Goal: Task Accomplishment & Management: Use online tool/utility

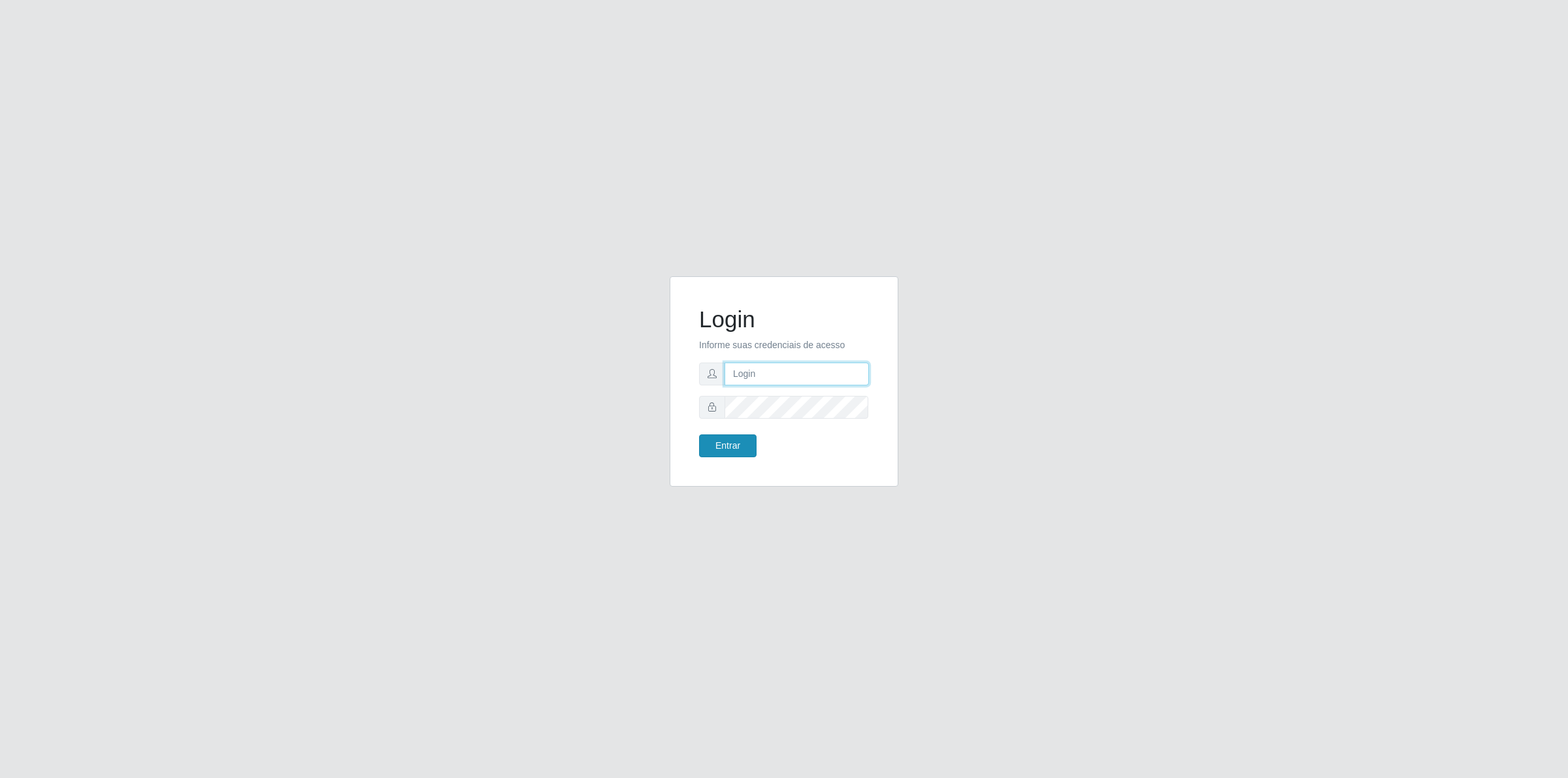
type input "[PERSON_NAME][EMAIL_ADDRESS][DOMAIN_NAME]"
click at [743, 439] on button "Entrar" at bounding box center [727, 446] width 57 height 23
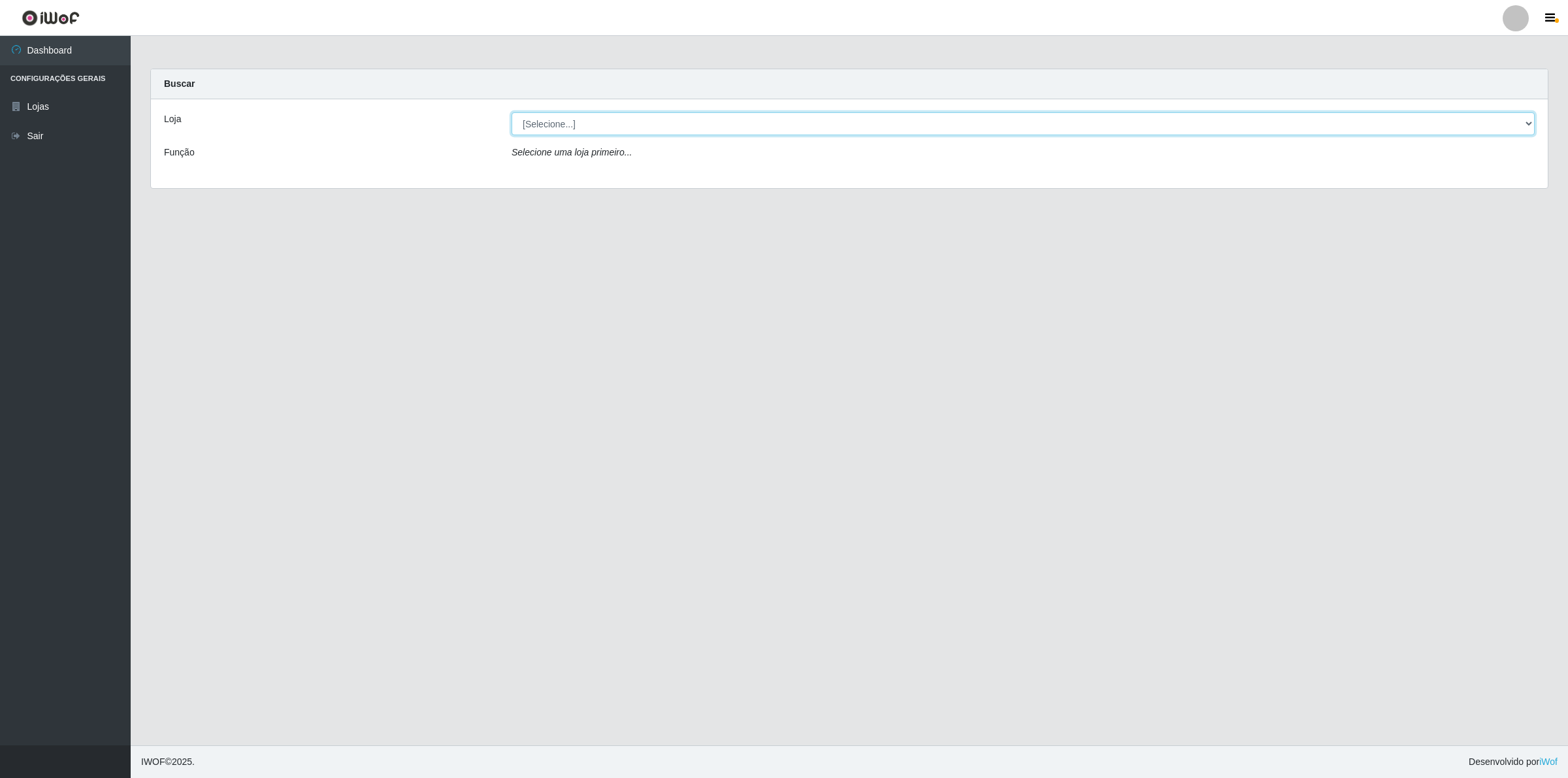
click at [690, 115] on select "[Selecione...] Extrabom - Loja 01 Centro de Distribuição" at bounding box center [1023, 124] width 1023 height 23
select select "435"
click at [511, 113] on select "[Selecione...] Extrabom - Loja 01 Centro de Distribuição" at bounding box center [1023, 124] width 1023 height 23
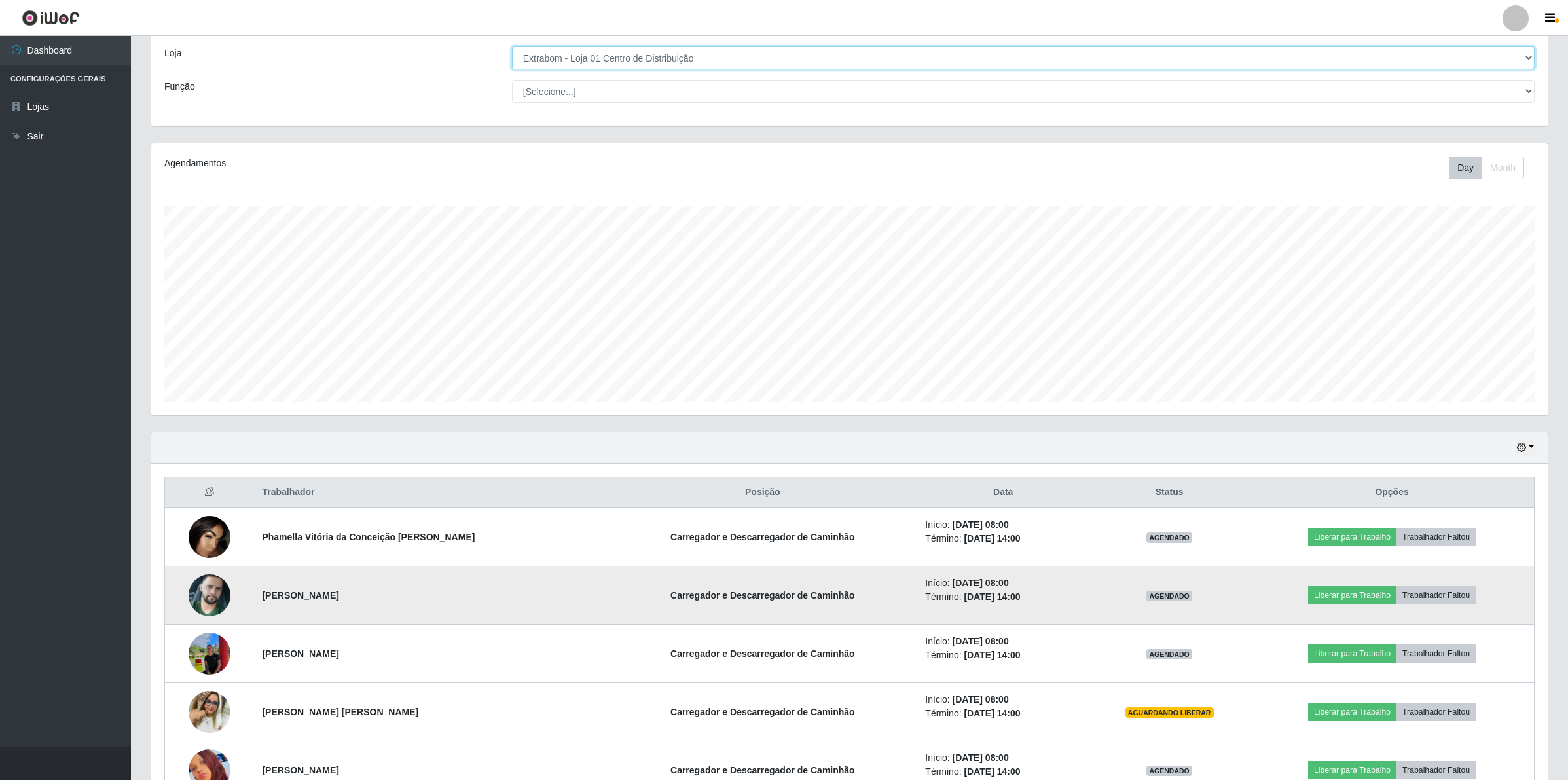
scroll to position [149, 0]
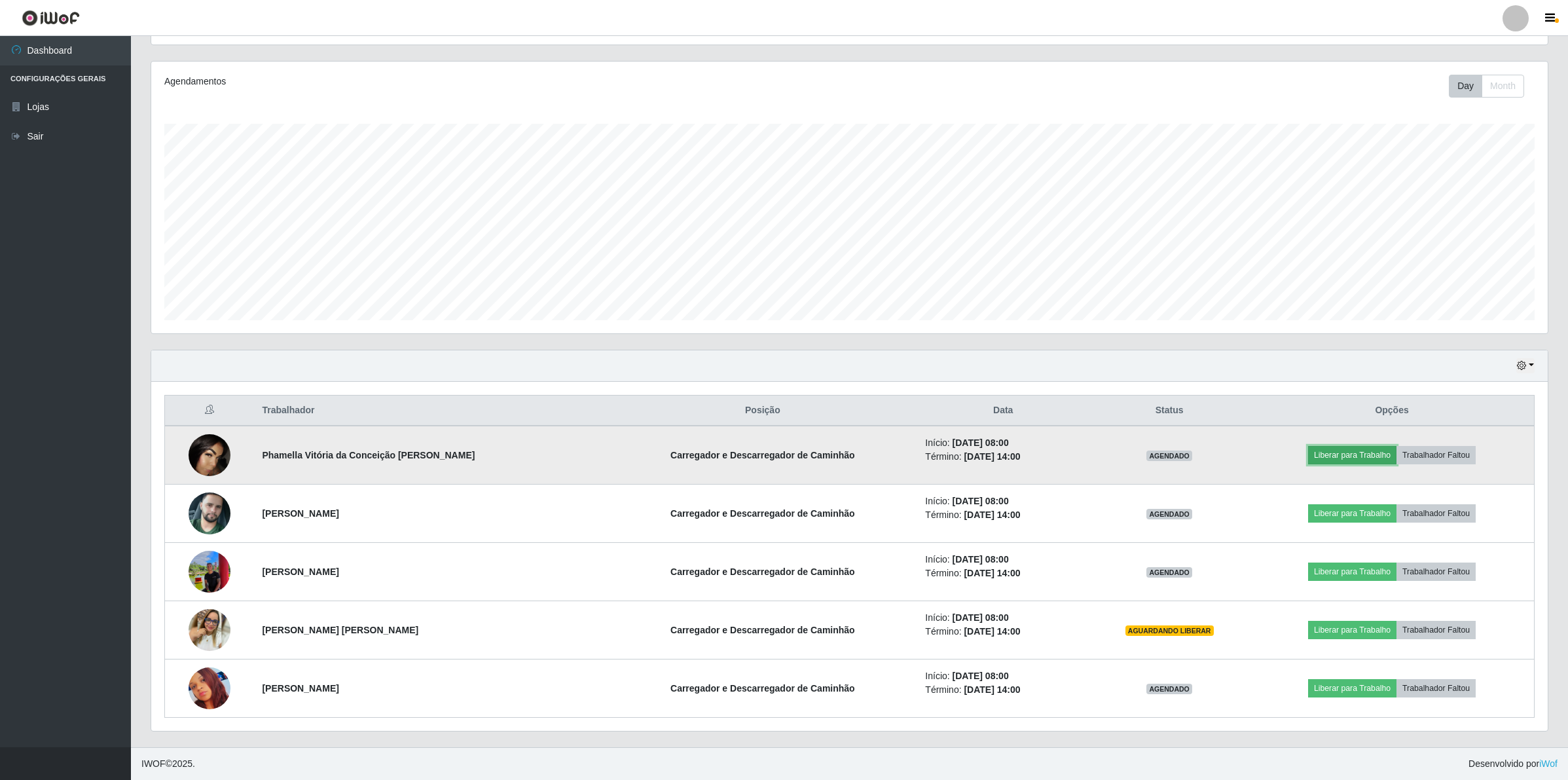
click at [1336, 452] on button "Liberar para Trabalho" at bounding box center [1352, 454] width 88 height 18
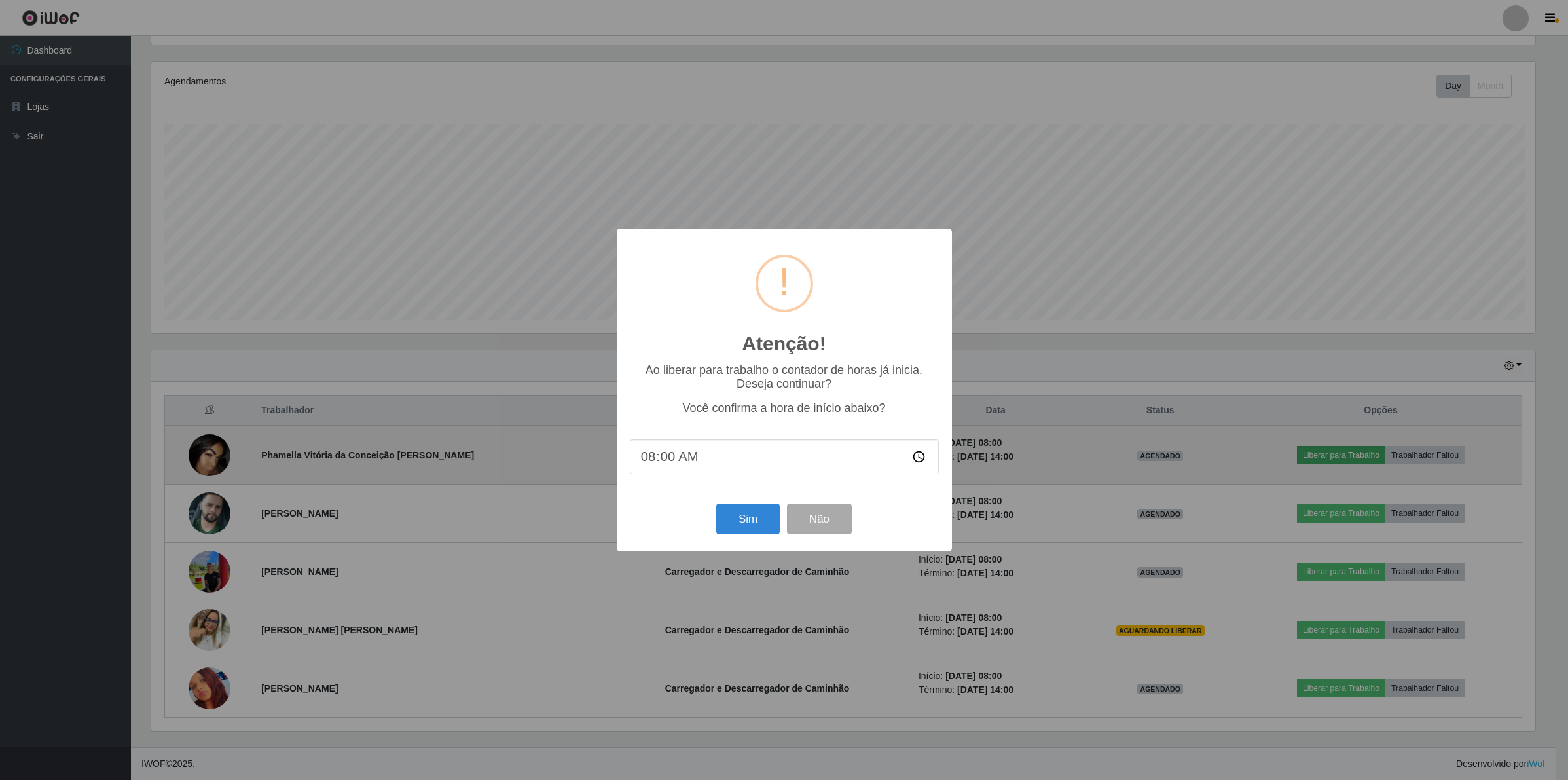
scroll to position [273, 1386]
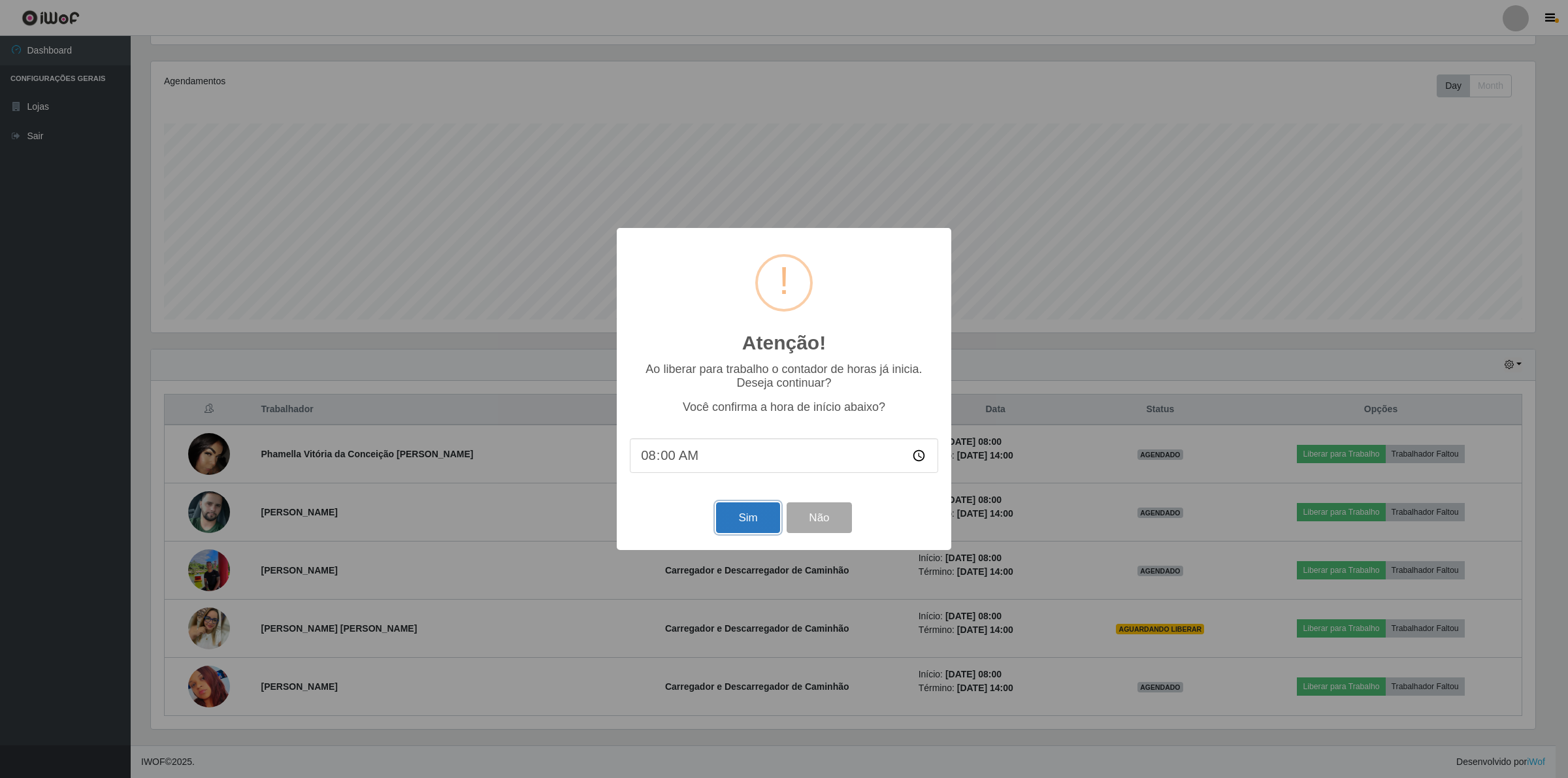
click at [751, 518] on button "Sim" at bounding box center [747, 517] width 63 height 31
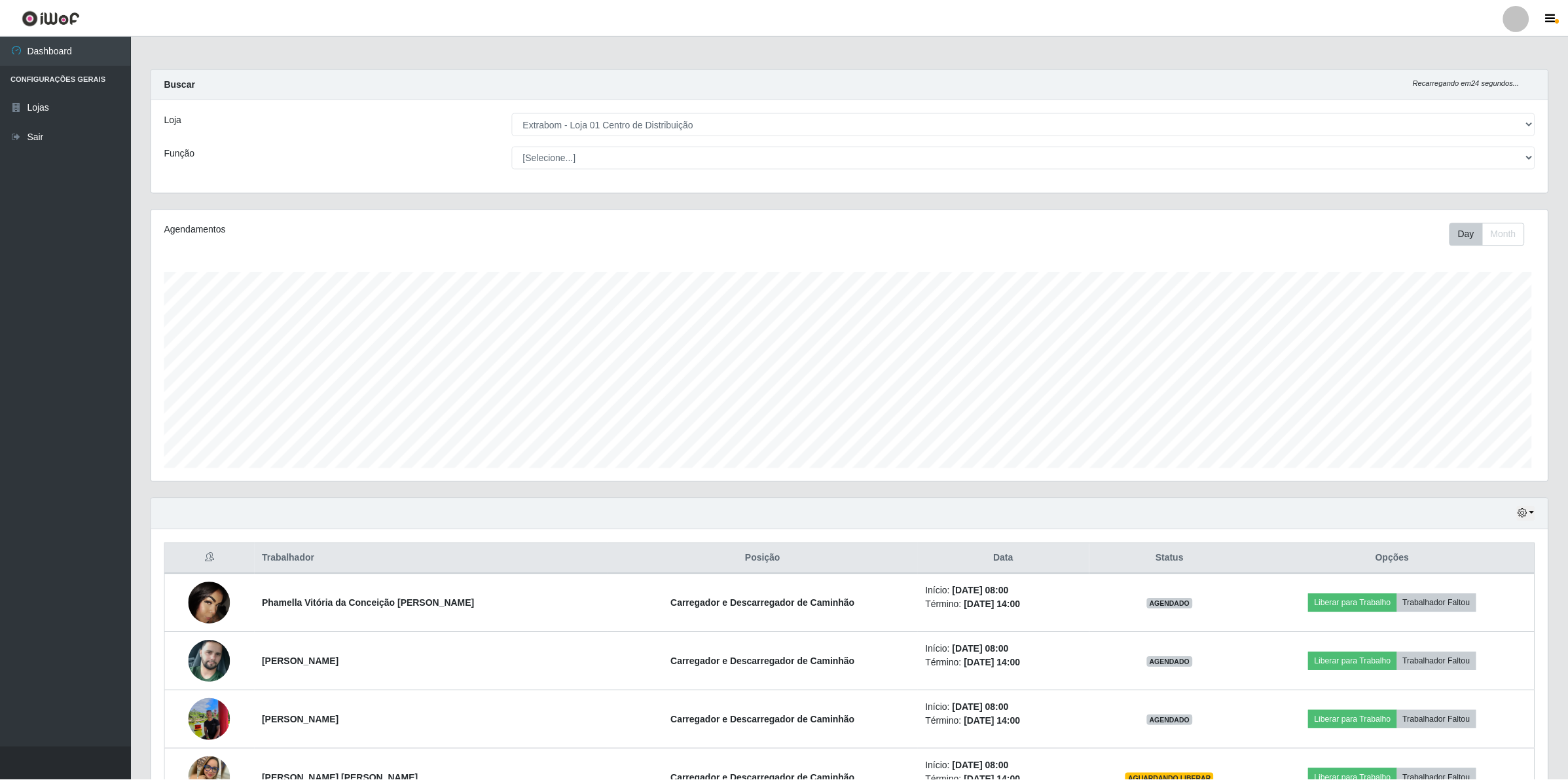
scroll to position [273, 1399]
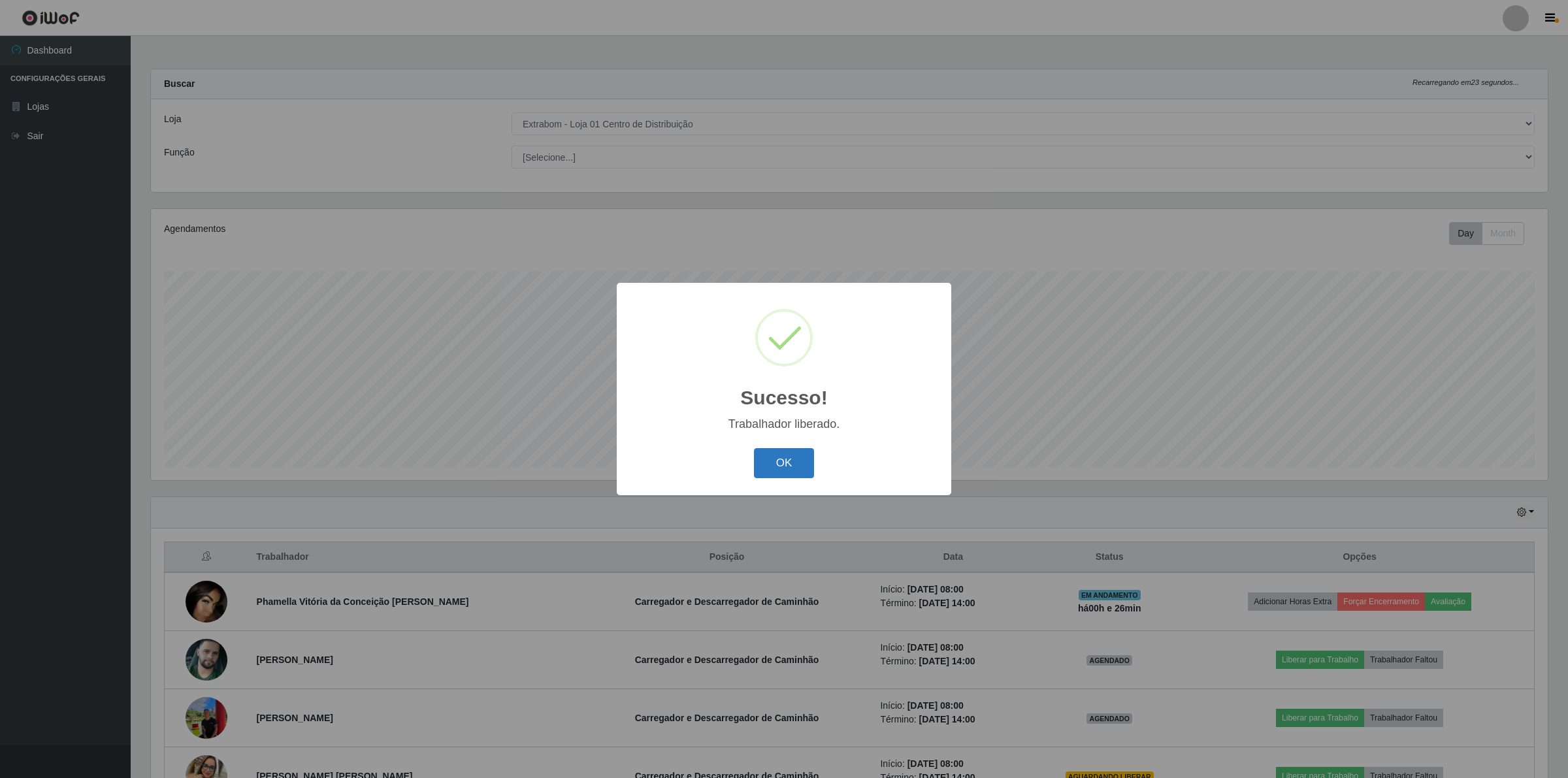
click at [781, 463] on button "OK" at bounding box center [784, 463] width 61 height 31
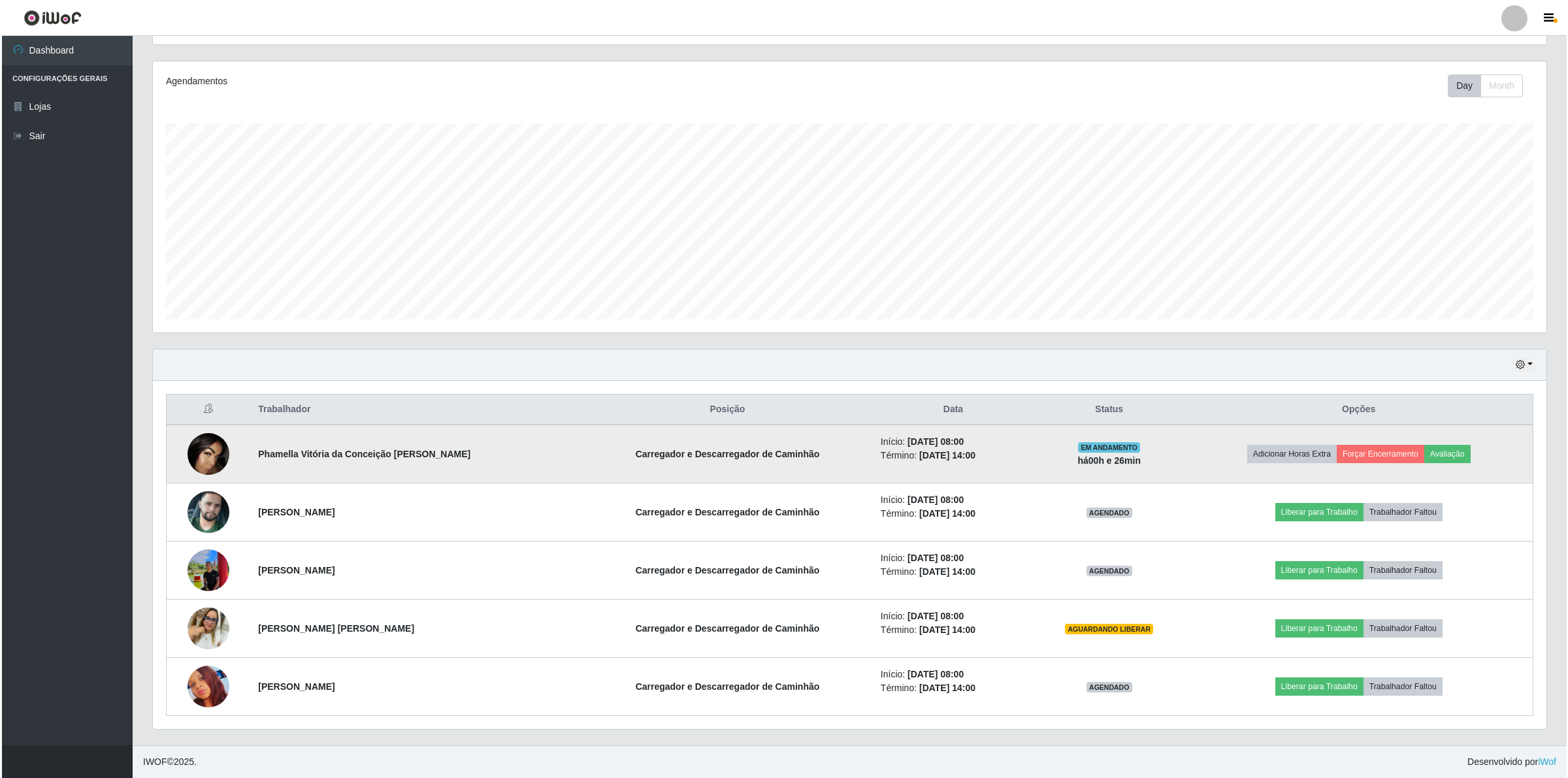
scroll to position [149, 0]
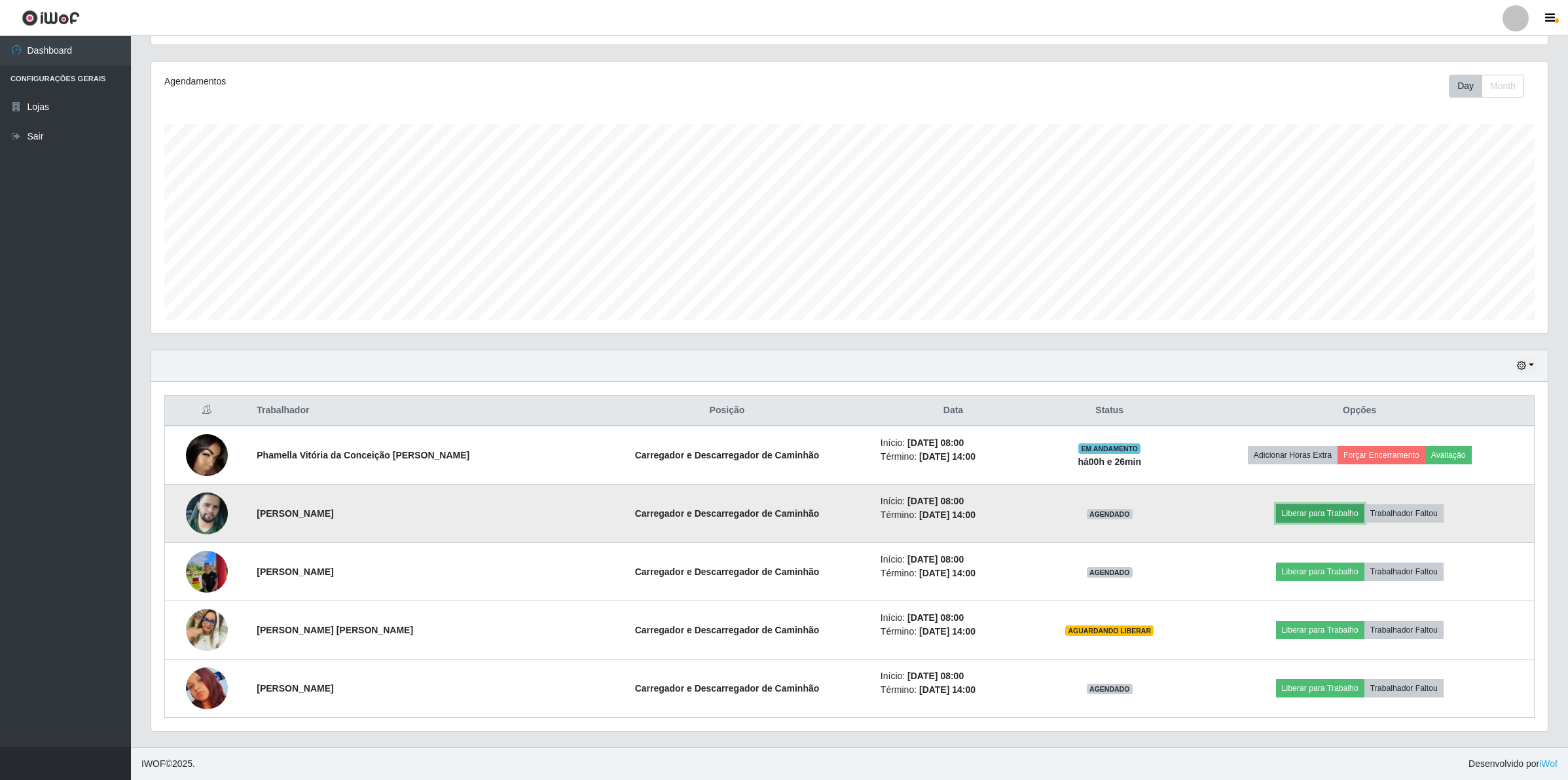
click at [1309, 513] on button "Liberar para Trabalho" at bounding box center [1320, 513] width 88 height 18
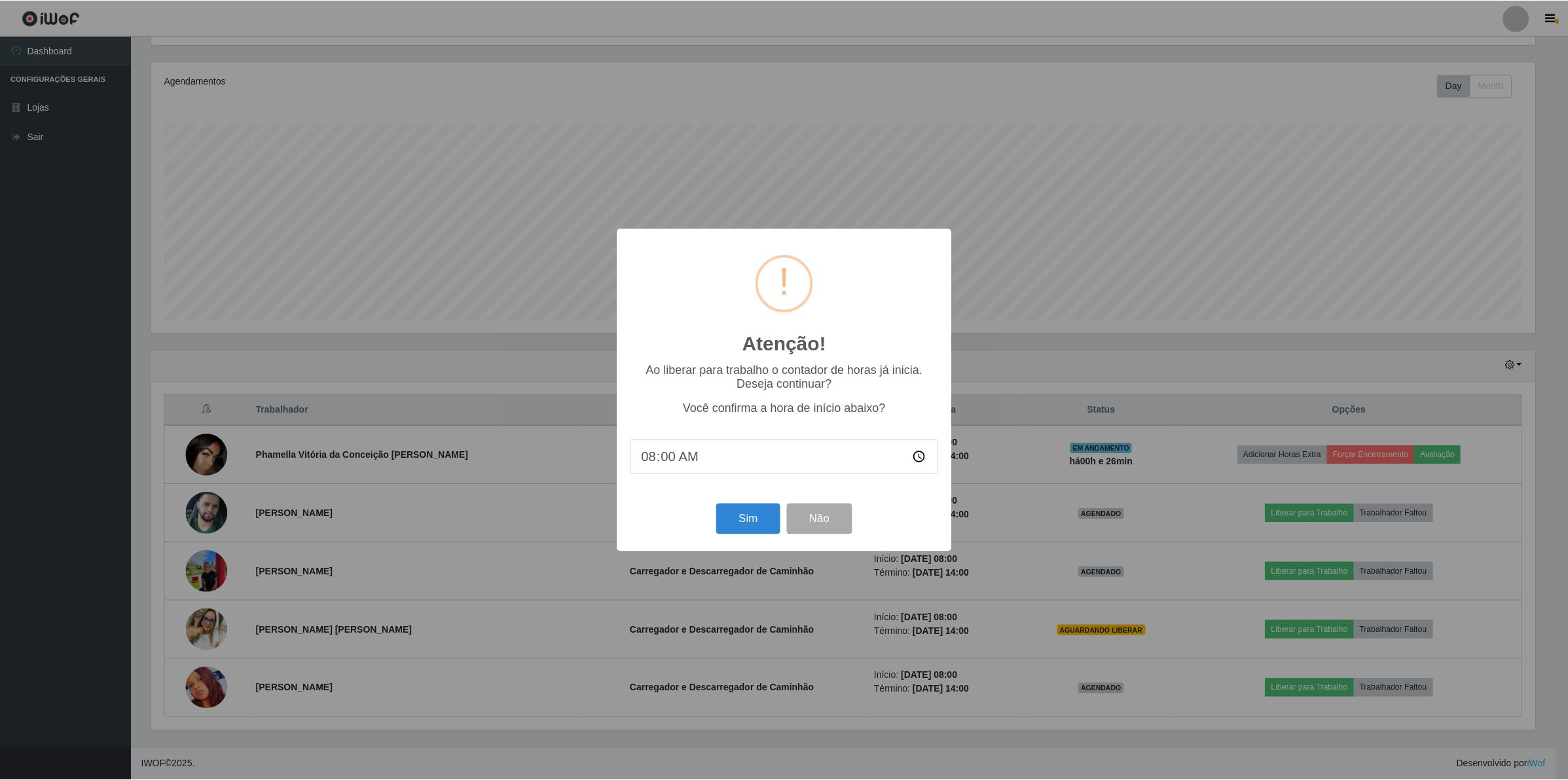
scroll to position [273, 1386]
click at [764, 517] on button "Sim" at bounding box center [749, 519] width 63 height 31
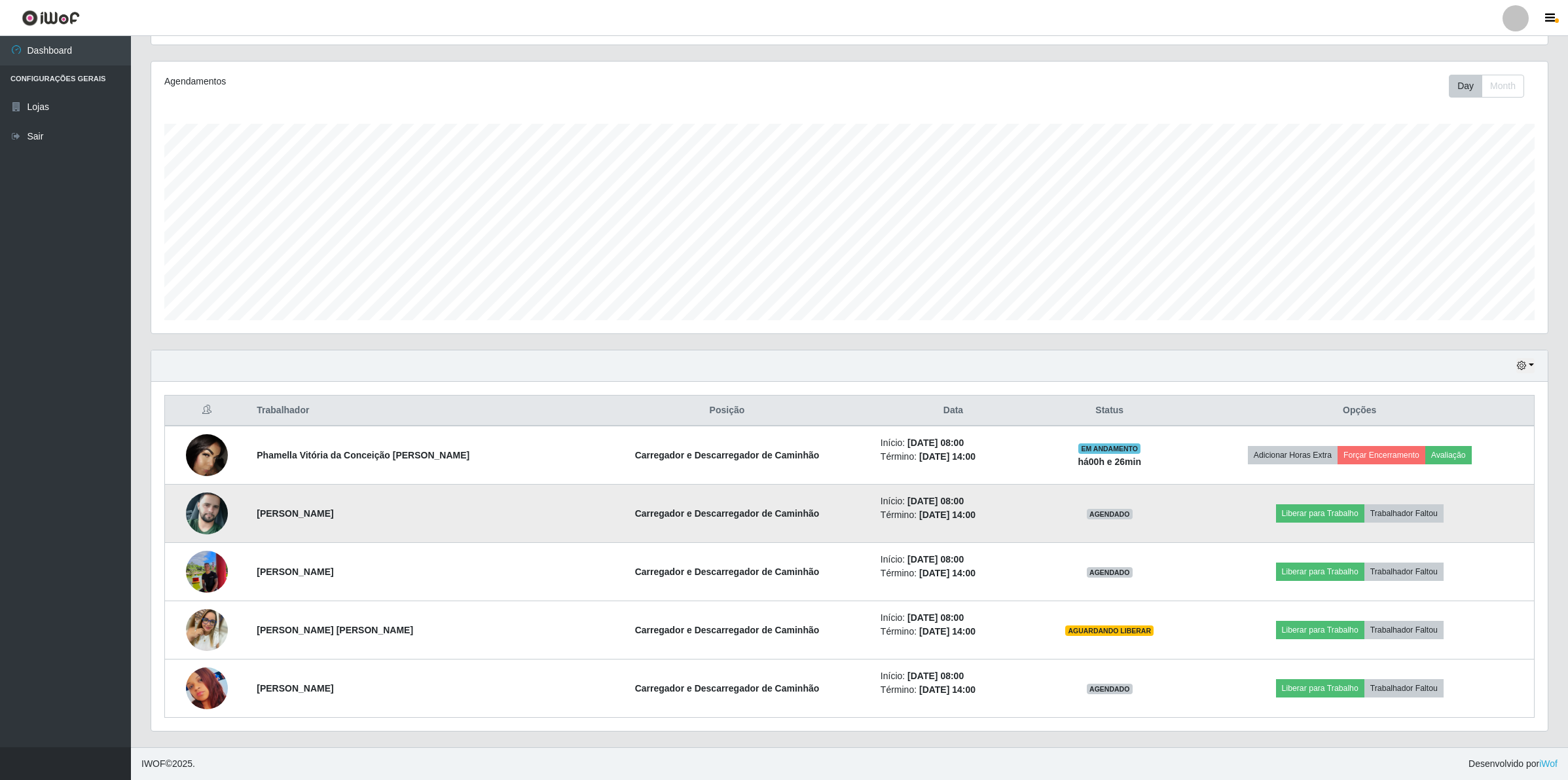
scroll to position [273, 1399]
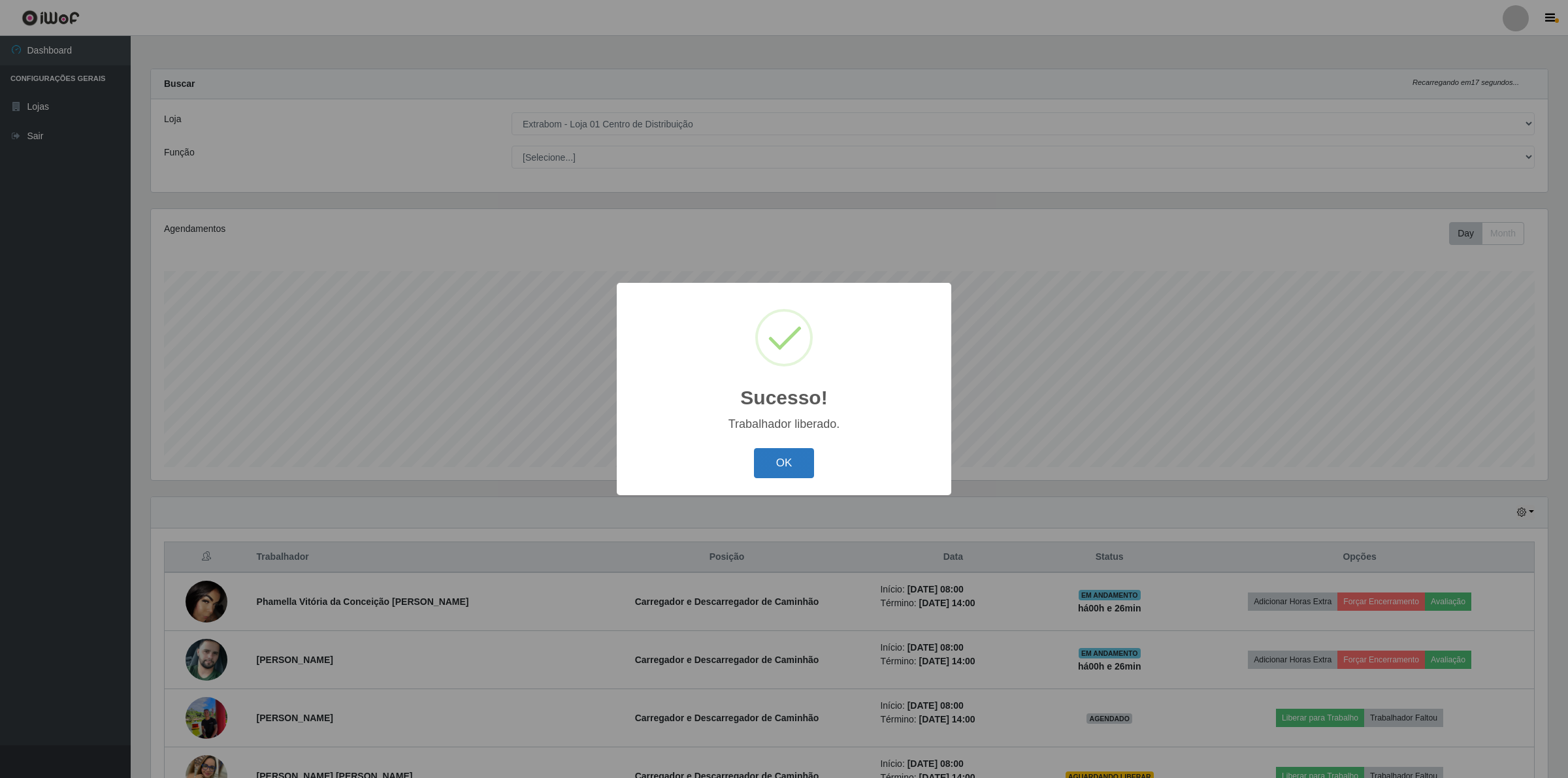
click at [785, 457] on button "OK" at bounding box center [784, 463] width 61 height 31
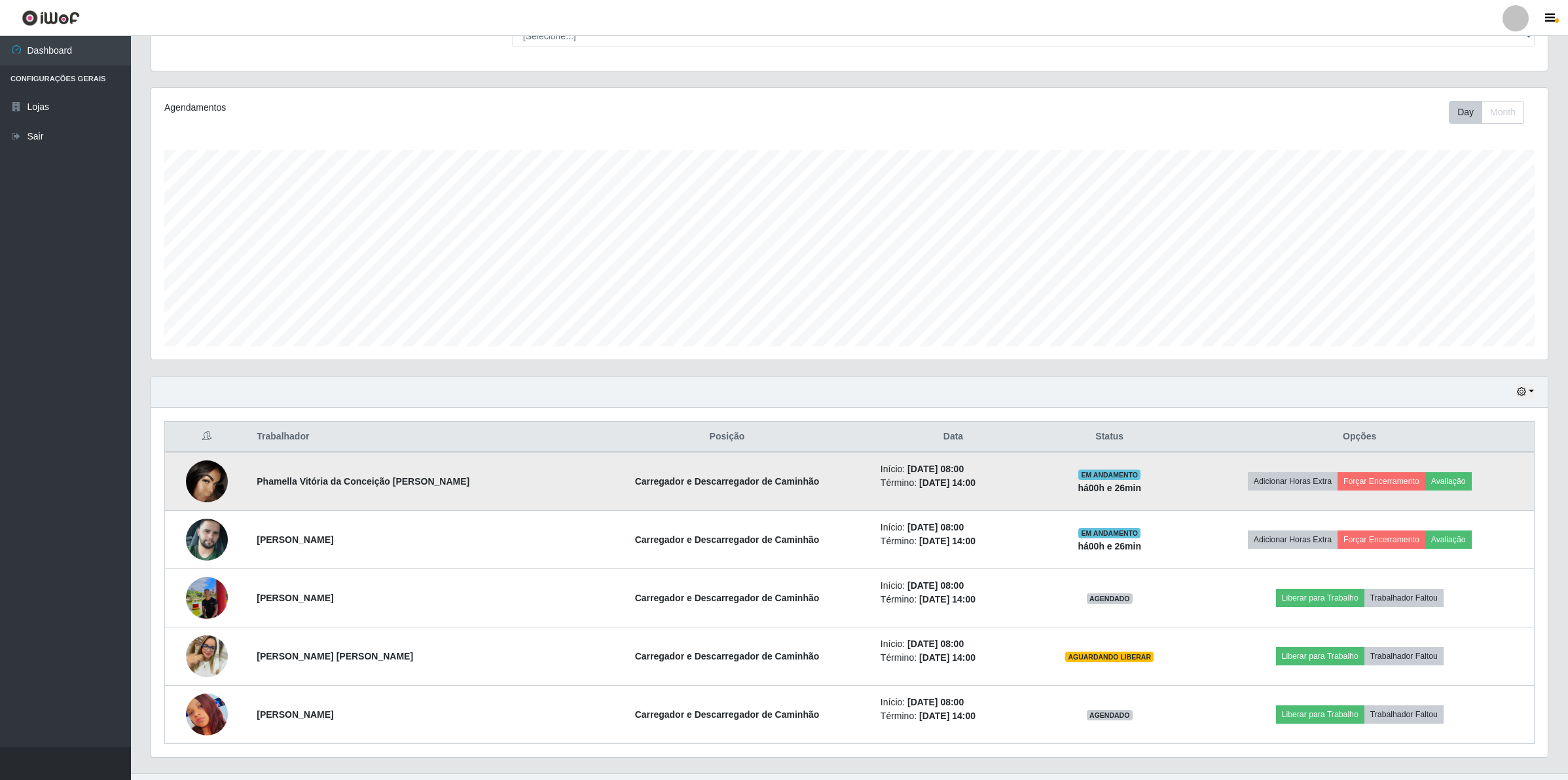
scroll to position [149, 0]
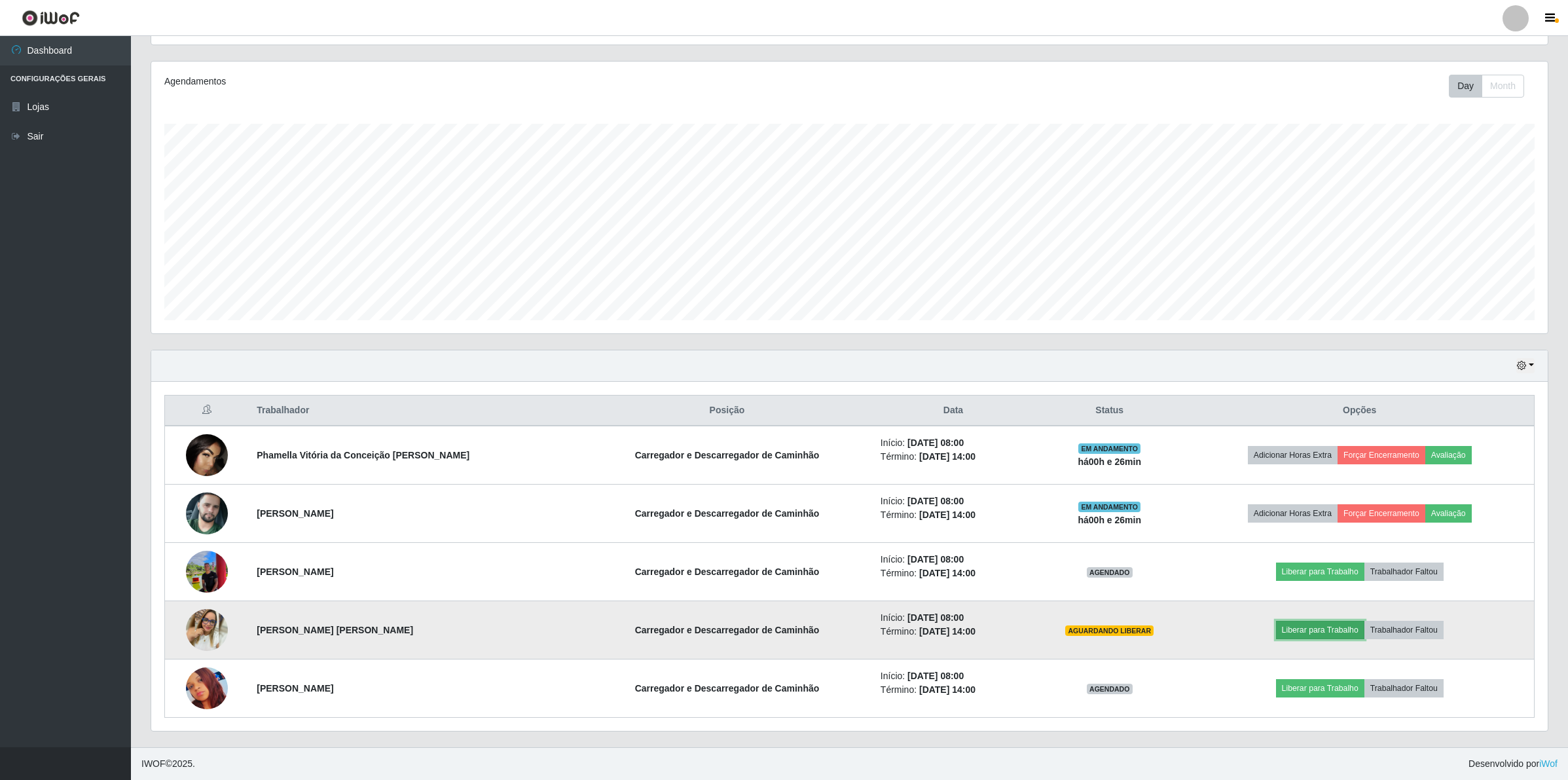
click at [1301, 629] on button "Liberar para Trabalho" at bounding box center [1320, 630] width 88 height 18
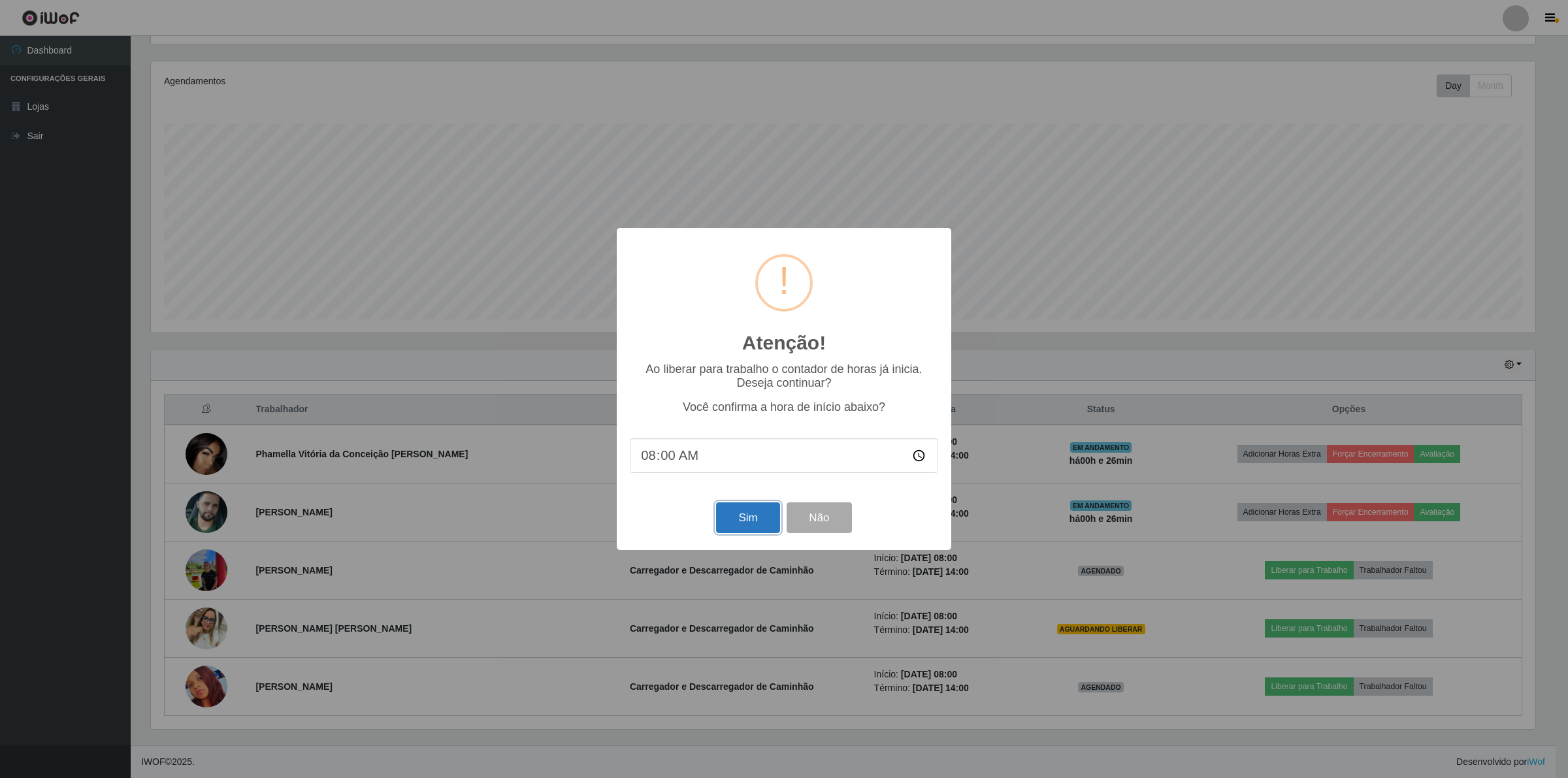
click at [729, 517] on button "Sim" at bounding box center [747, 517] width 63 height 31
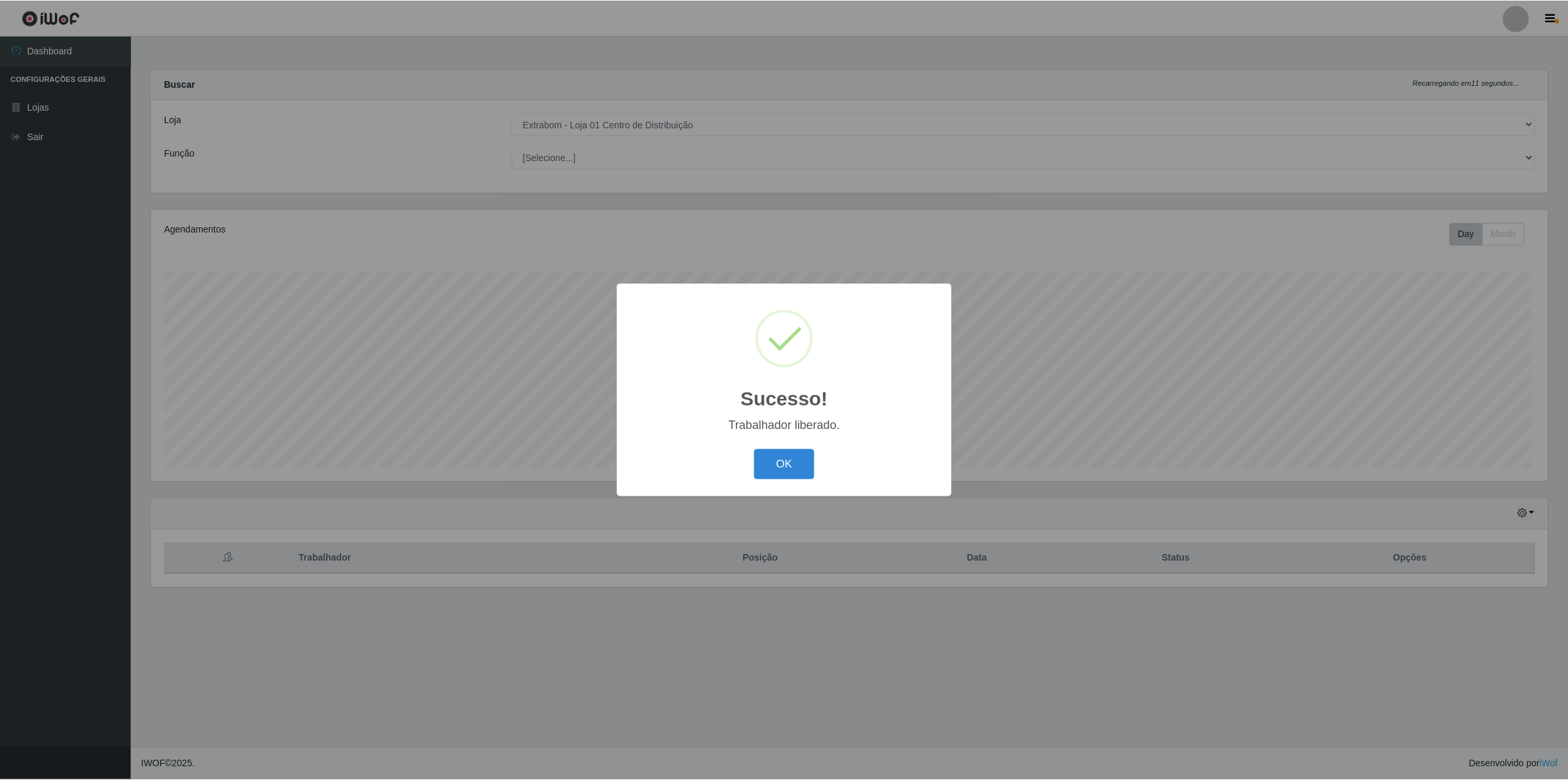
scroll to position [0, 0]
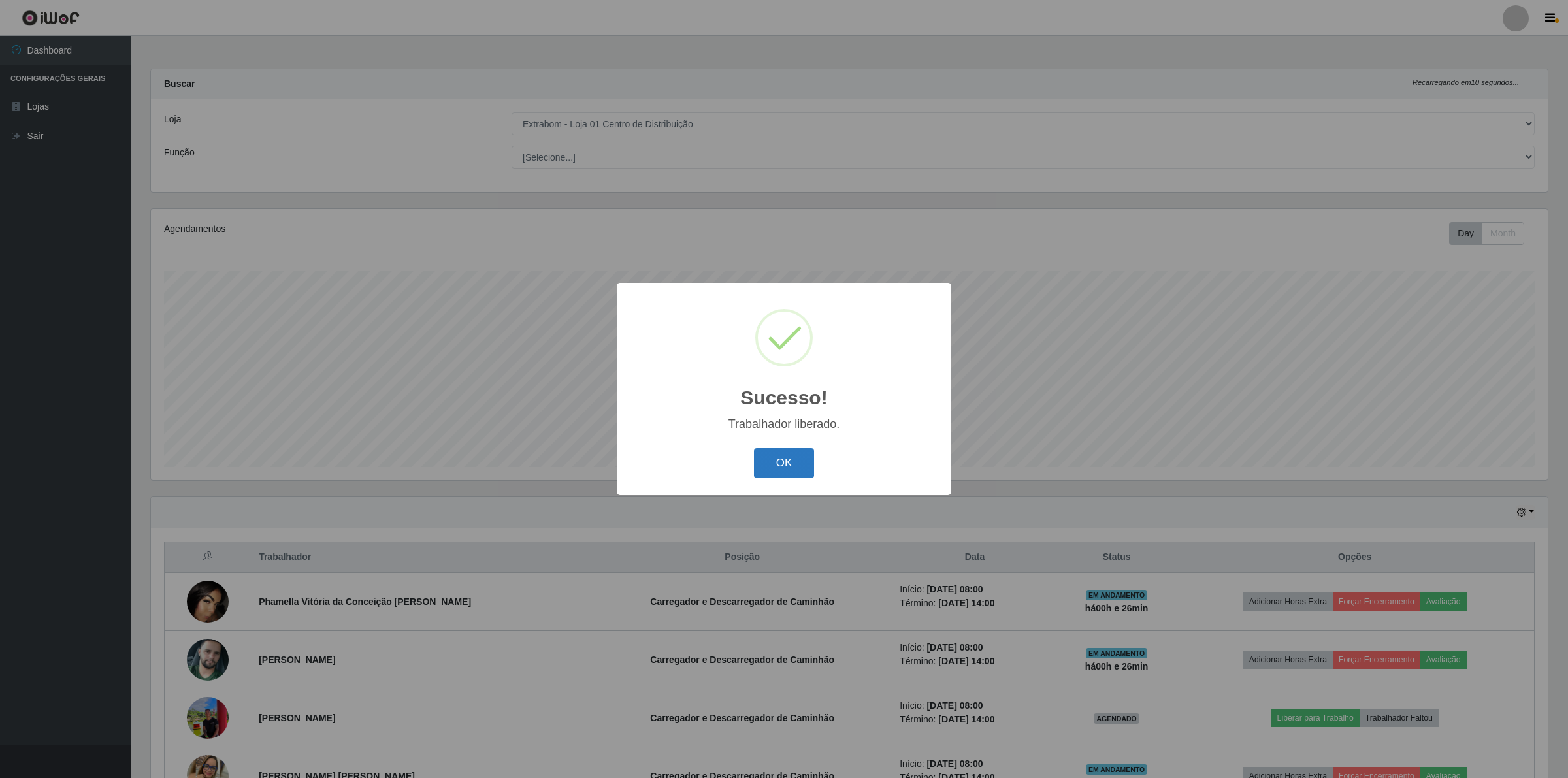
click at [769, 465] on button "OK" at bounding box center [784, 463] width 61 height 31
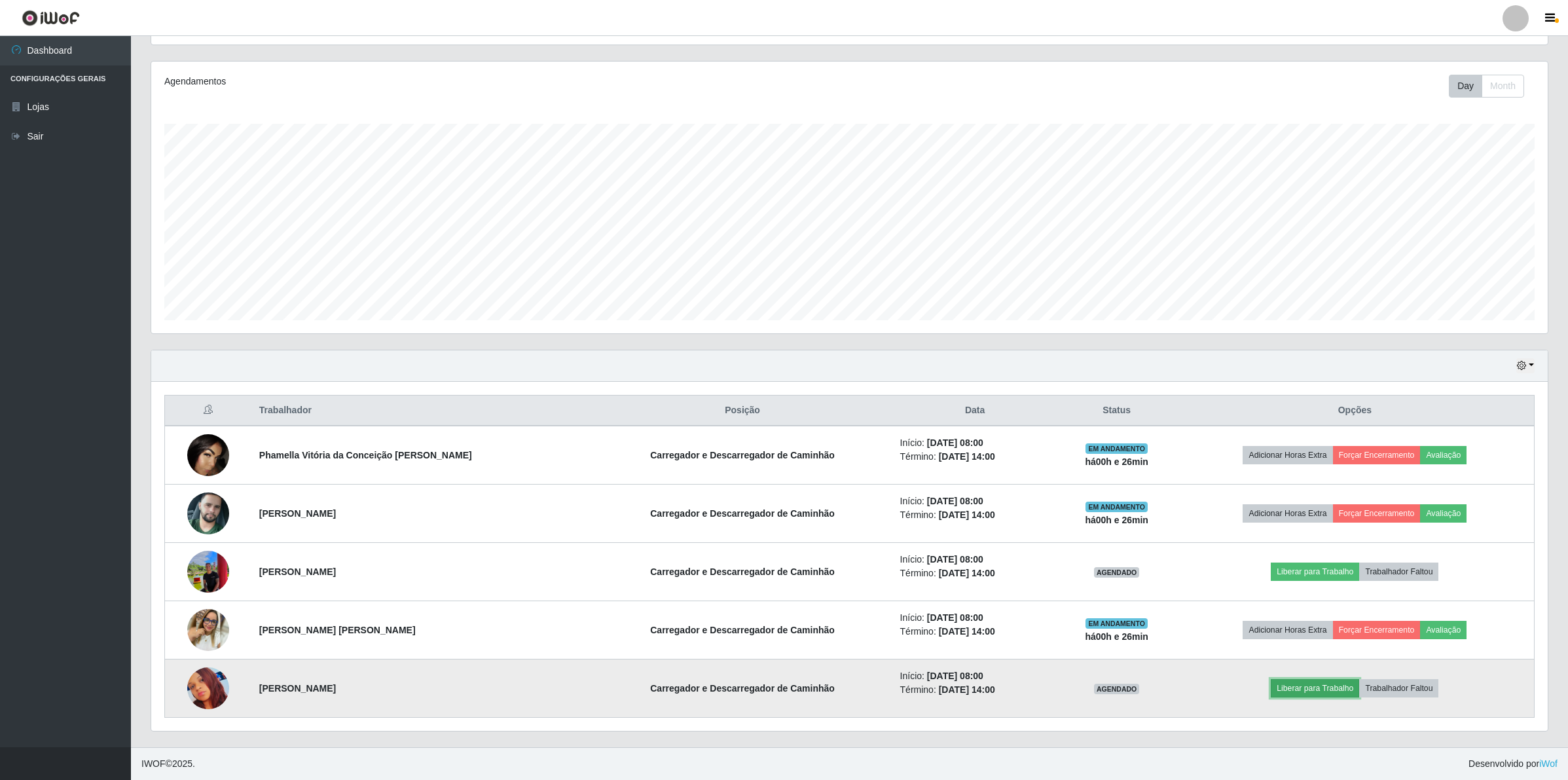
click at [1334, 692] on button "Liberar para Trabalho" at bounding box center [1315, 688] width 88 height 18
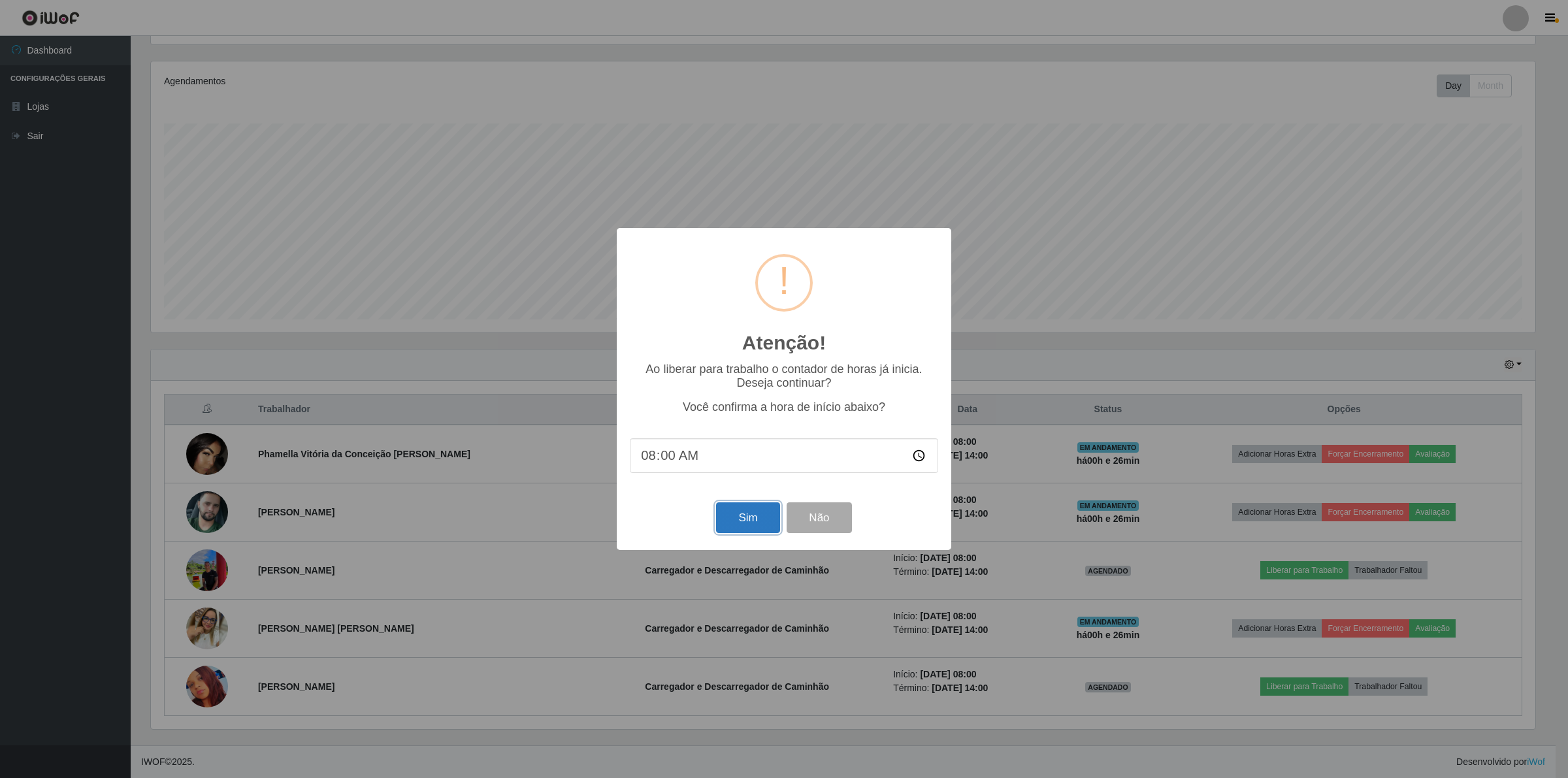
click at [729, 507] on button "Sim" at bounding box center [747, 517] width 63 height 31
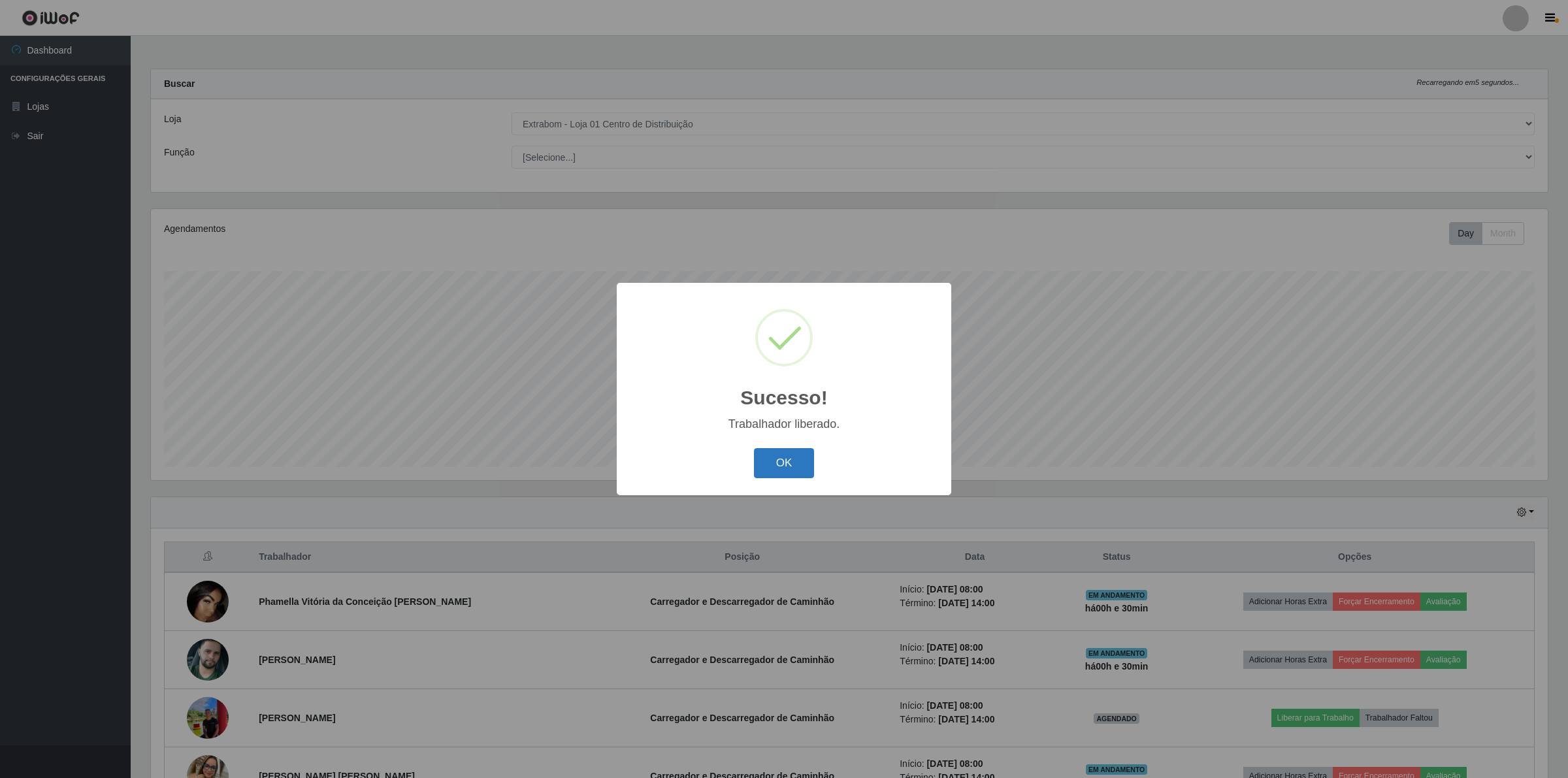
click at [807, 459] on button "OK" at bounding box center [784, 463] width 61 height 31
